Goal: Navigation & Orientation: Understand site structure

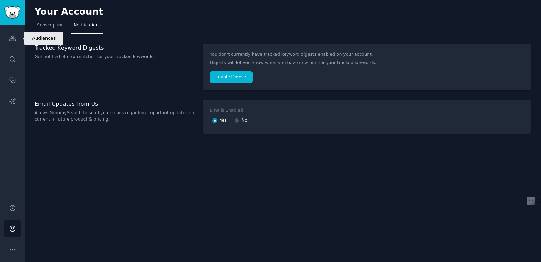
click at [14, 37] on icon "Sidebar" at bounding box center [12, 38] width 6 height 5
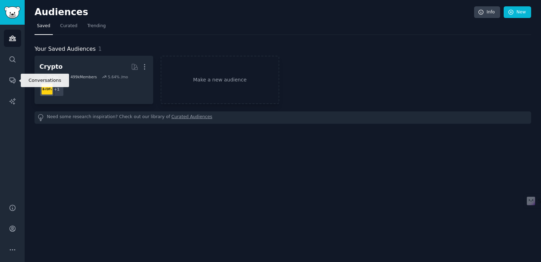
click at [16, 85] on link "Conversations" at bounding box center [12, 80] width 17 height 17
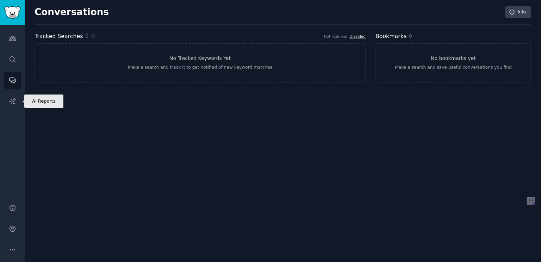
click at [10, 104] on icon "Sidebar" at bounding box center [12, 101] width 7 height 7
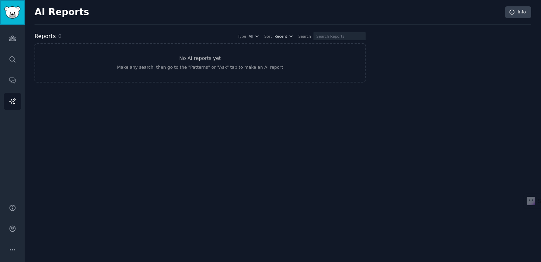
click at [10, 16] on img "Sidebar" at bounding box center [12, 12] width 16 height 12
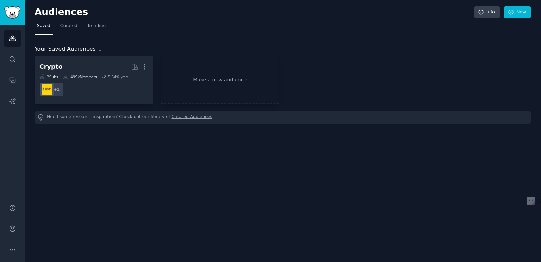
click at [87, 29] on span "Trending" at bounding box center [96, 26] width 18 height 6
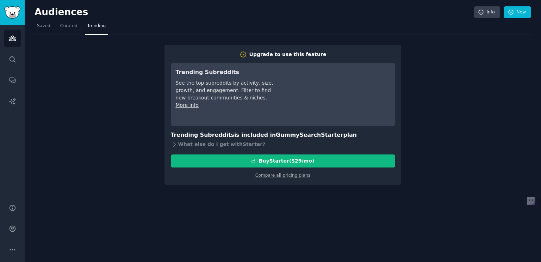
click at [63, 29] on link "Curated" at bounding box center [69, 27] width 22 height 14
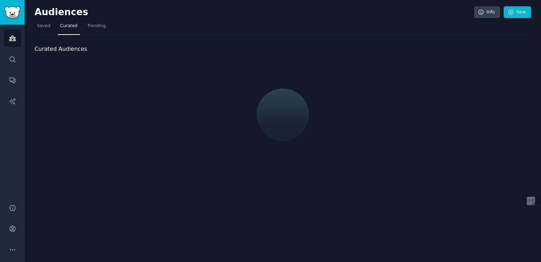
click at [89, 26] on span "Trending" at bounding box center [96, 26] width 18 height 6
